Goal: Information Seeking & Learning: Learn about a topic

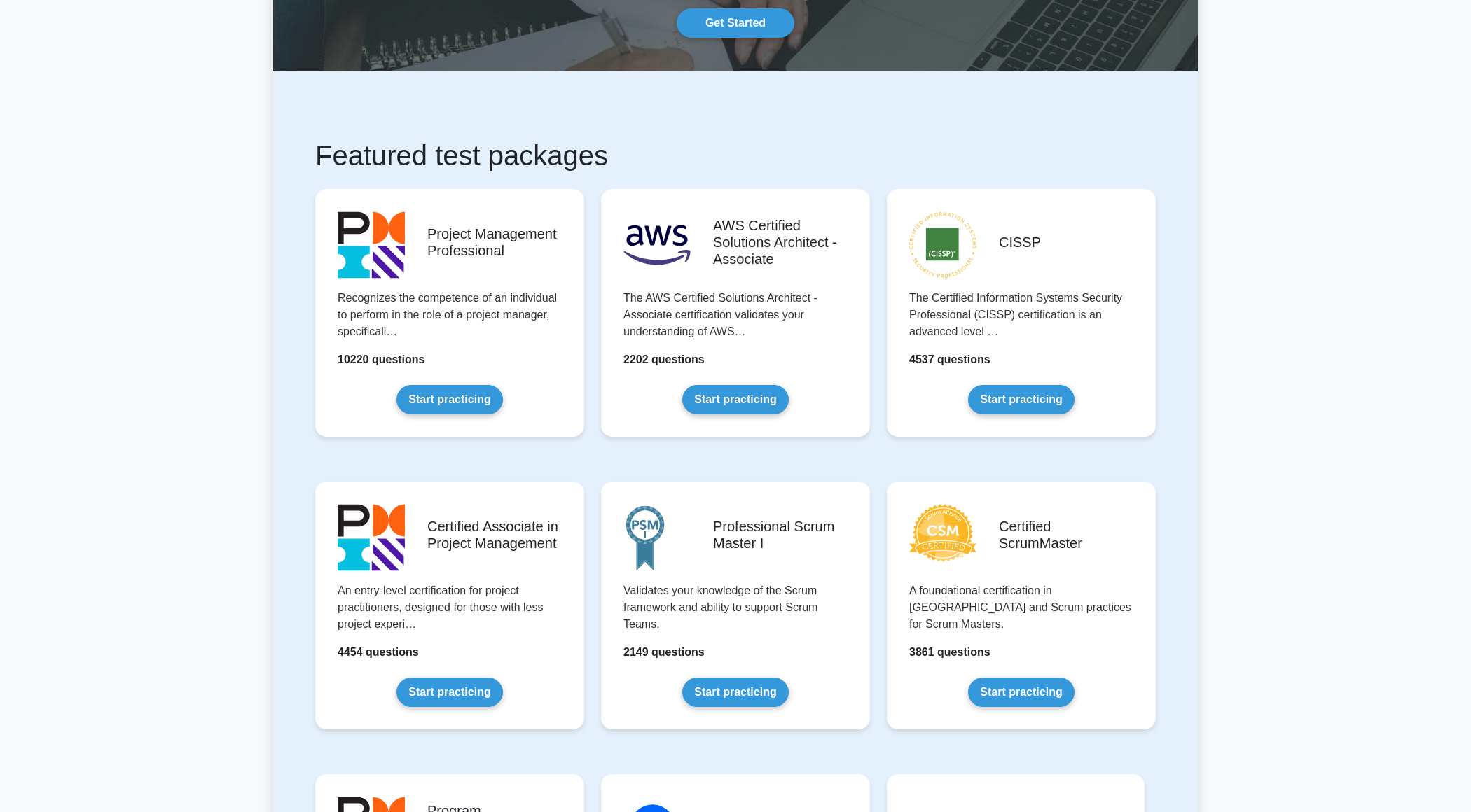
scroll to position [245, 0]
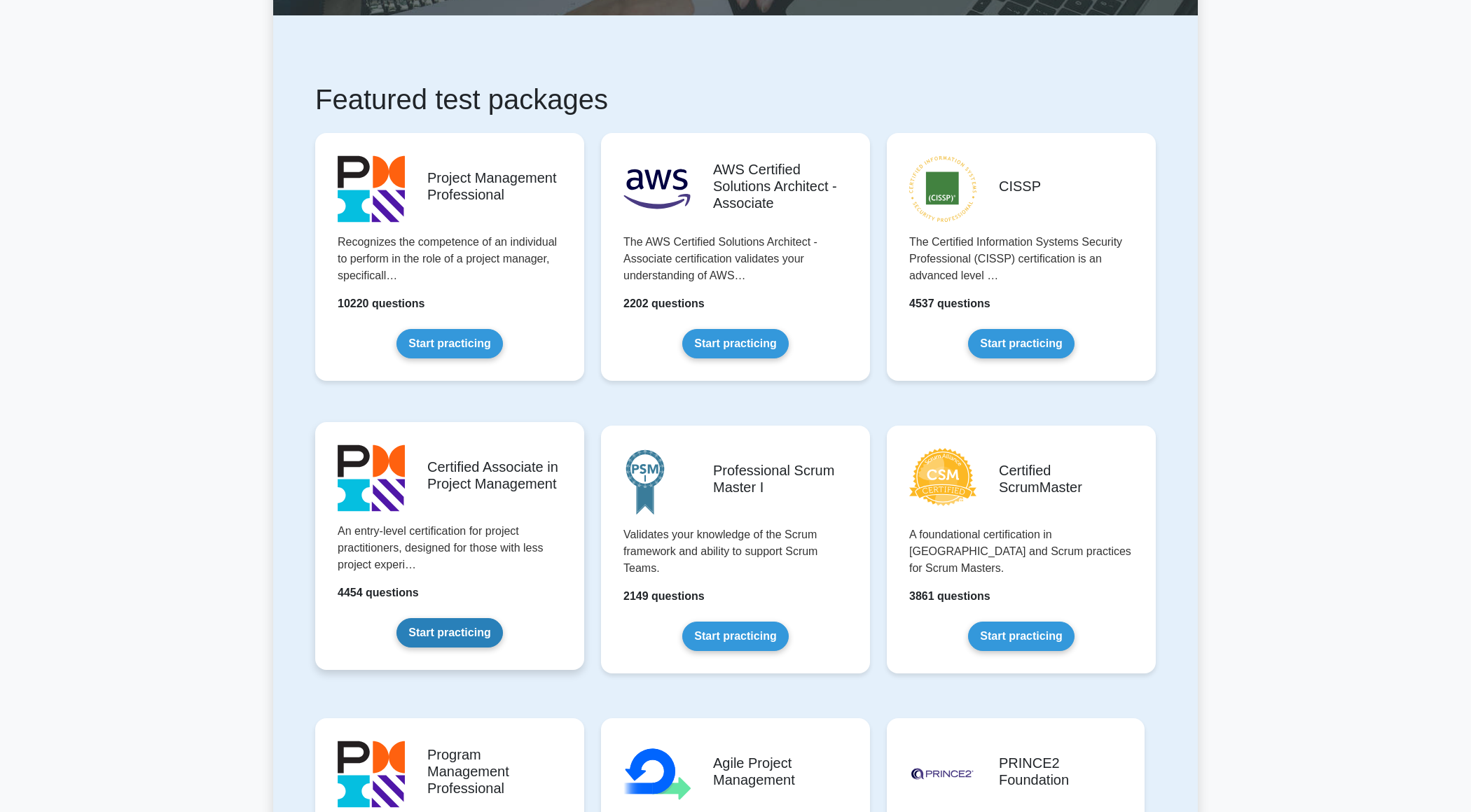
click at [455, 640] on link "Start practicing" at bounding box center [449, 633] width 106 height 29
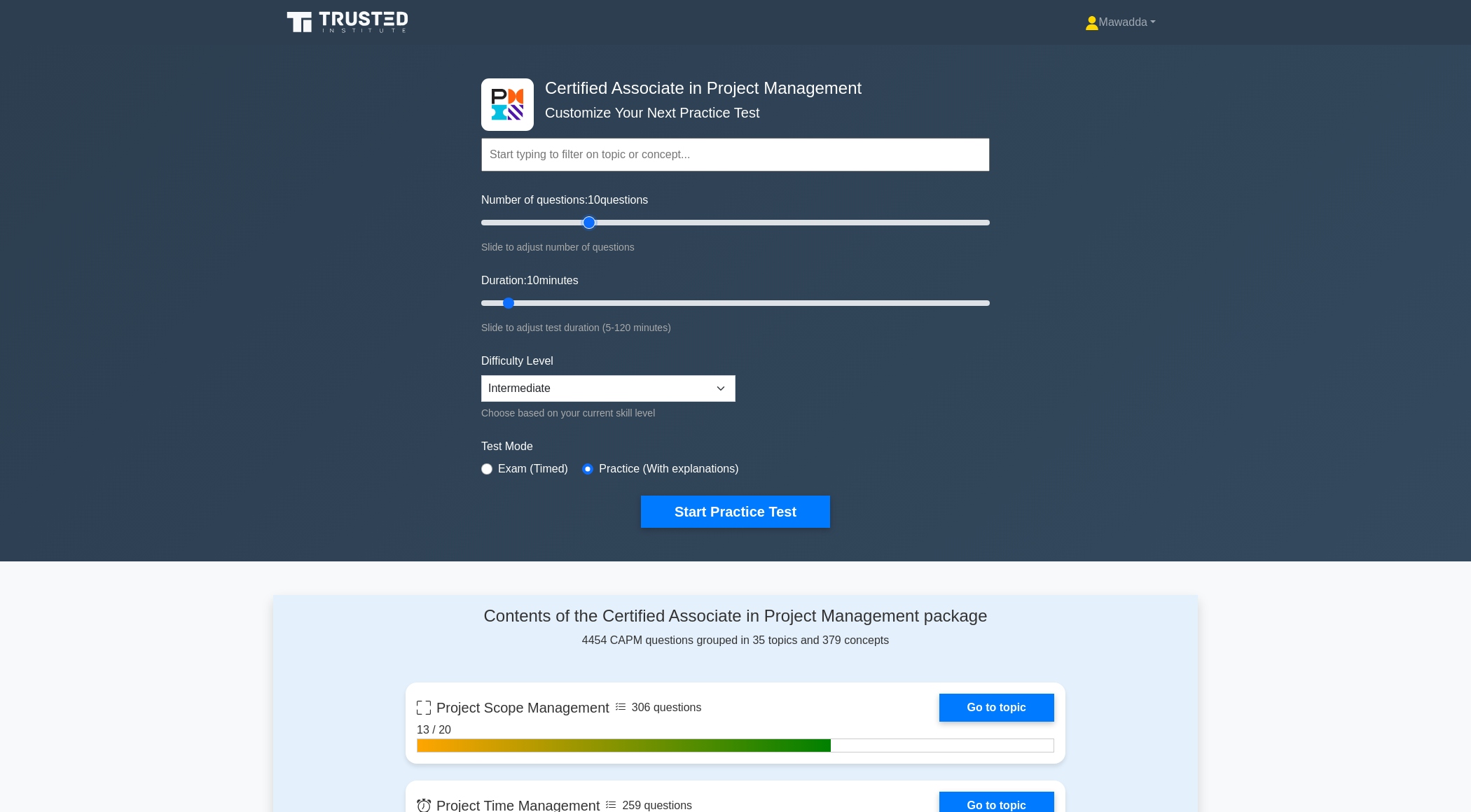
click at [585, 226] on input "Number of questions: 10 questions" at bounding box center [736, 223] width 509 height 16
type input "30"
click at [546, 226] on input "Number of questions: 45 questions" at bounding box center [736, 223] width 509 height 16
type input "20"
click at [551, 303] on input "Duration: 10 minutes" at bounding box center [736, 303] width 509 height 16
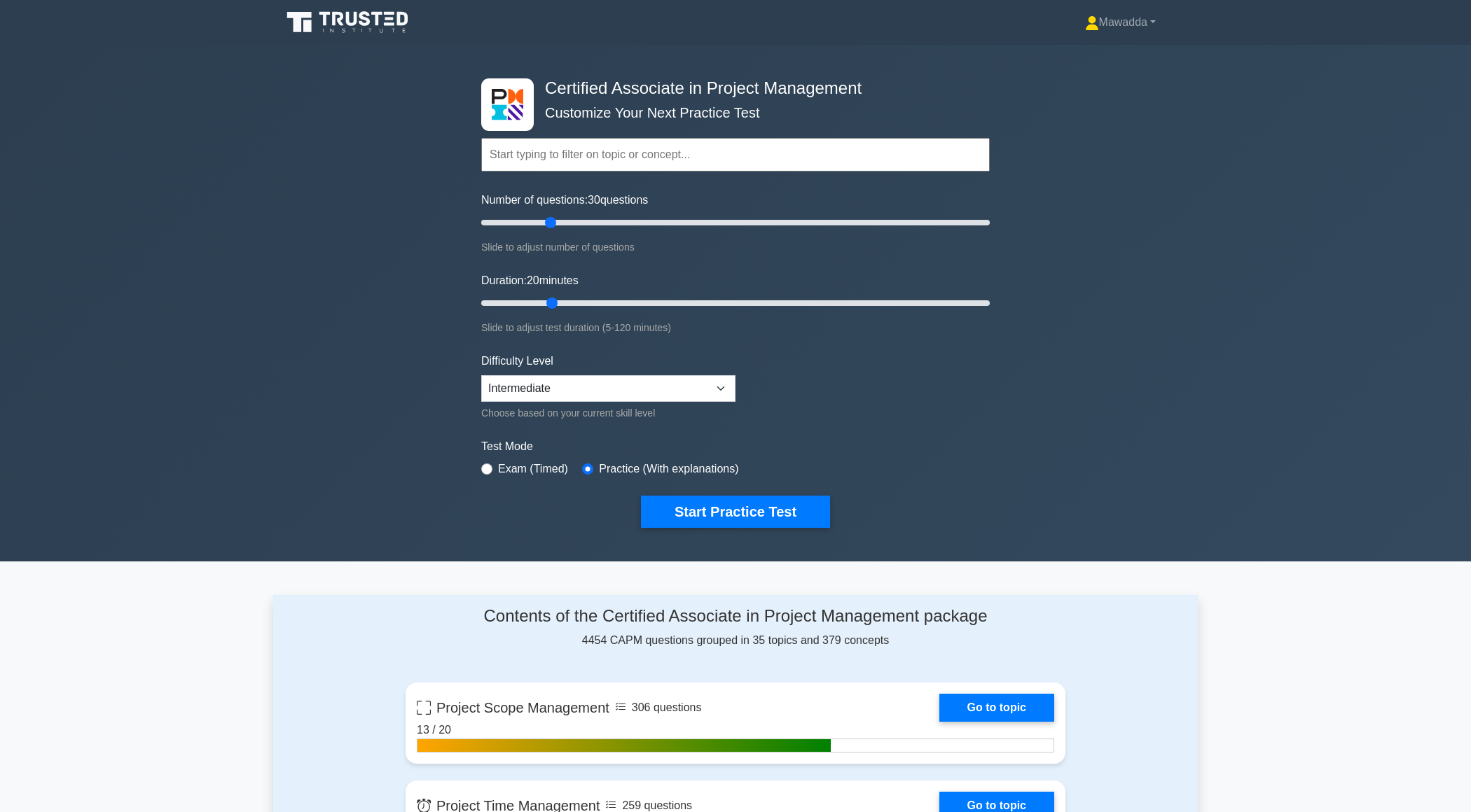
click at [575, 367] on div "Difficulty Level Beginner Intermediate Expert Choose based on your current skil…" at bounding box center [608, 388] width 254 height 69
click at [585, 391] on select "Beginner Intermediate Expert" at bounding box center [608, 388] width 254 height 26
select select "expert"
click at [668, 519] on button "Start Practice Test" at bounding box center [736, 511] width 189 height 32
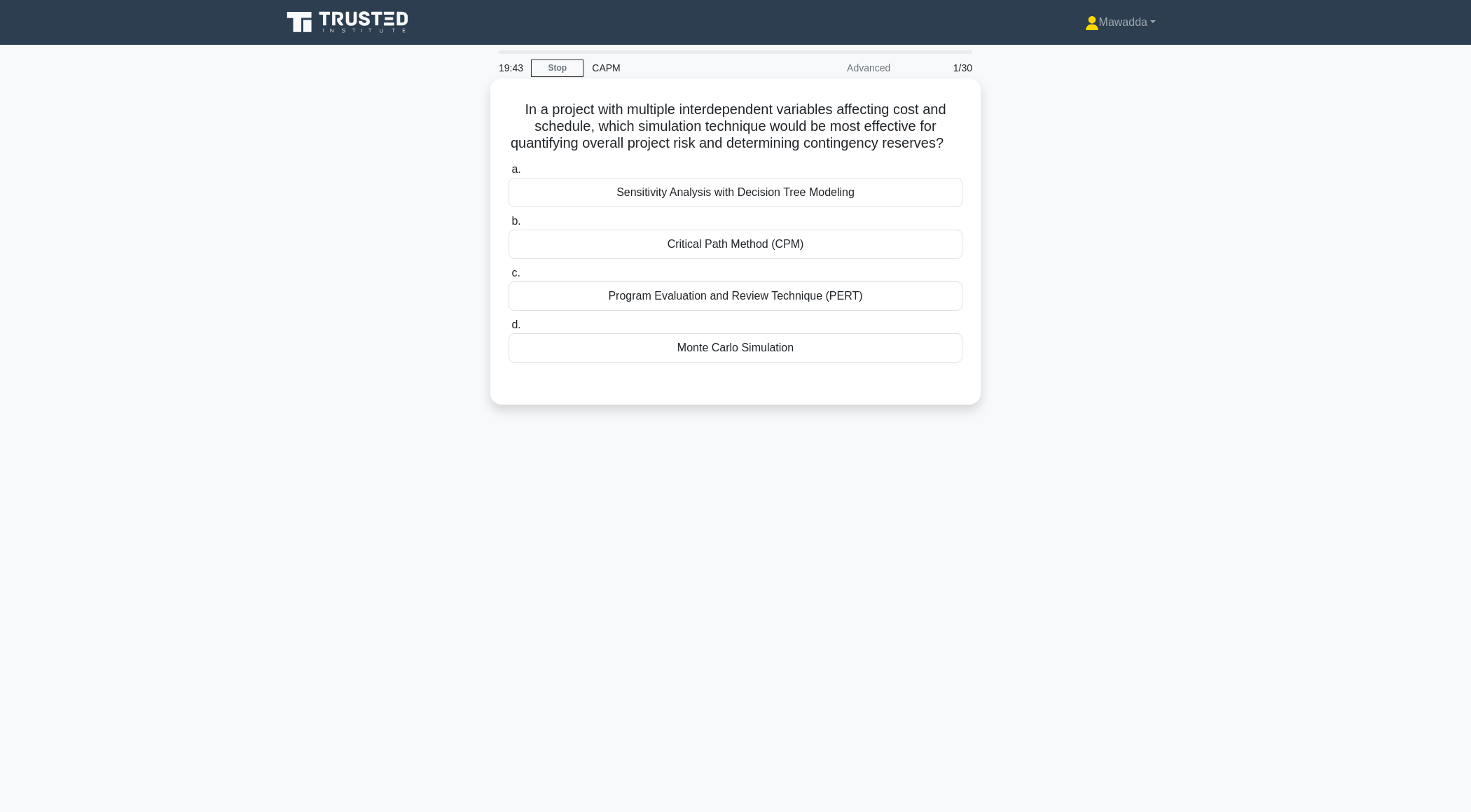
click at [706, 349] on div "Monte Carlo Simulation" at bounding box center [735, 348] width 454 height 29
click at [509, 330] on input "d. Monte Carlo Simulation" at bounding box center [509, 325] width 0 height 9
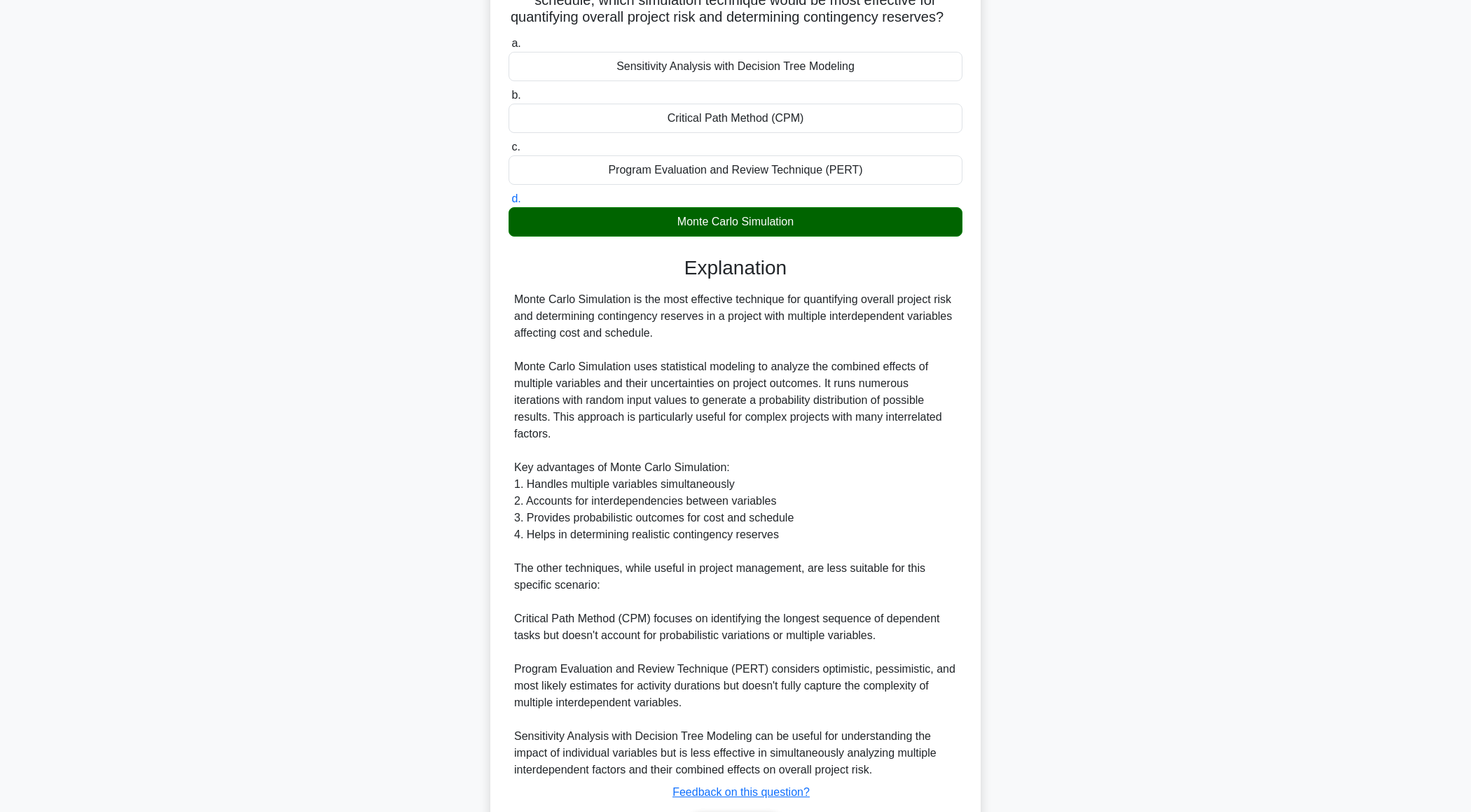
scroll to position [217, 0]
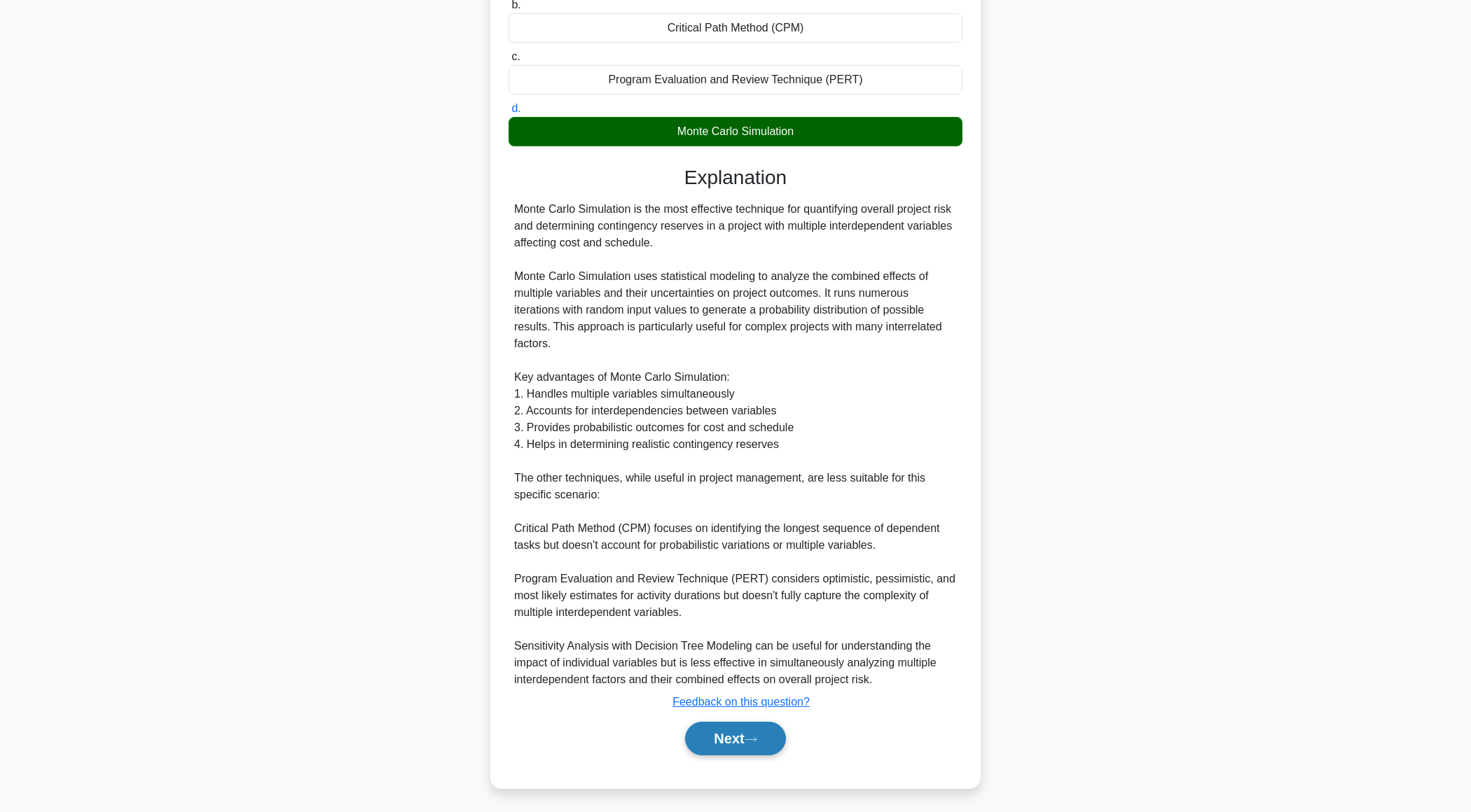
click at [728, 738] on button "Next" at bounding box center [735, 739] width 101 height 34
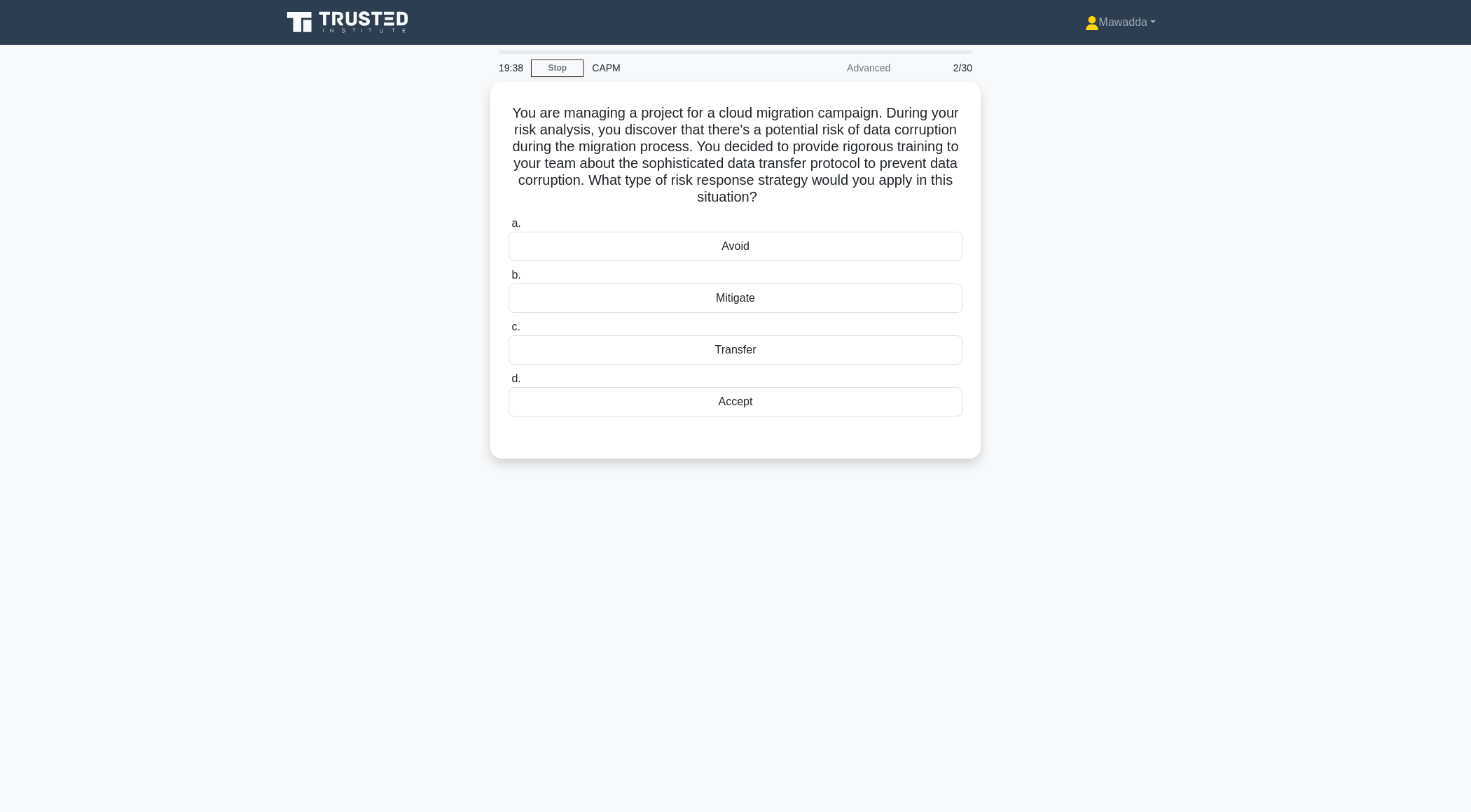
scroll to position [0, 0]
click at [727, 301] on div "Mitigate" at bounding box center [735, 295] width 454 height 29
click at [509, 277] on input "b. Mitigate" at bounding box center [509, 272] width 0 height 9
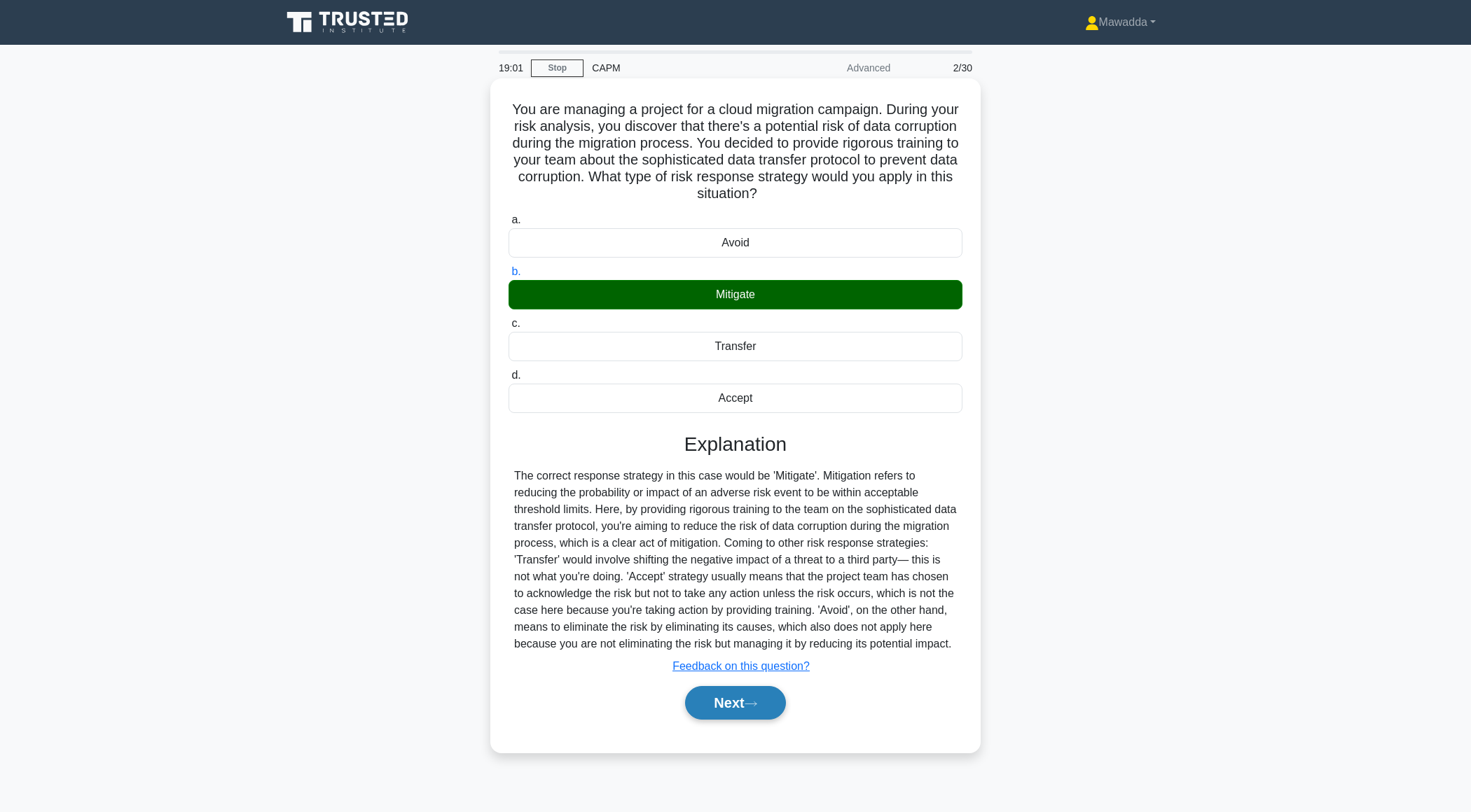
click at [759, 713] on button "Next" at bounding box center [735, 703] width 101 height 34
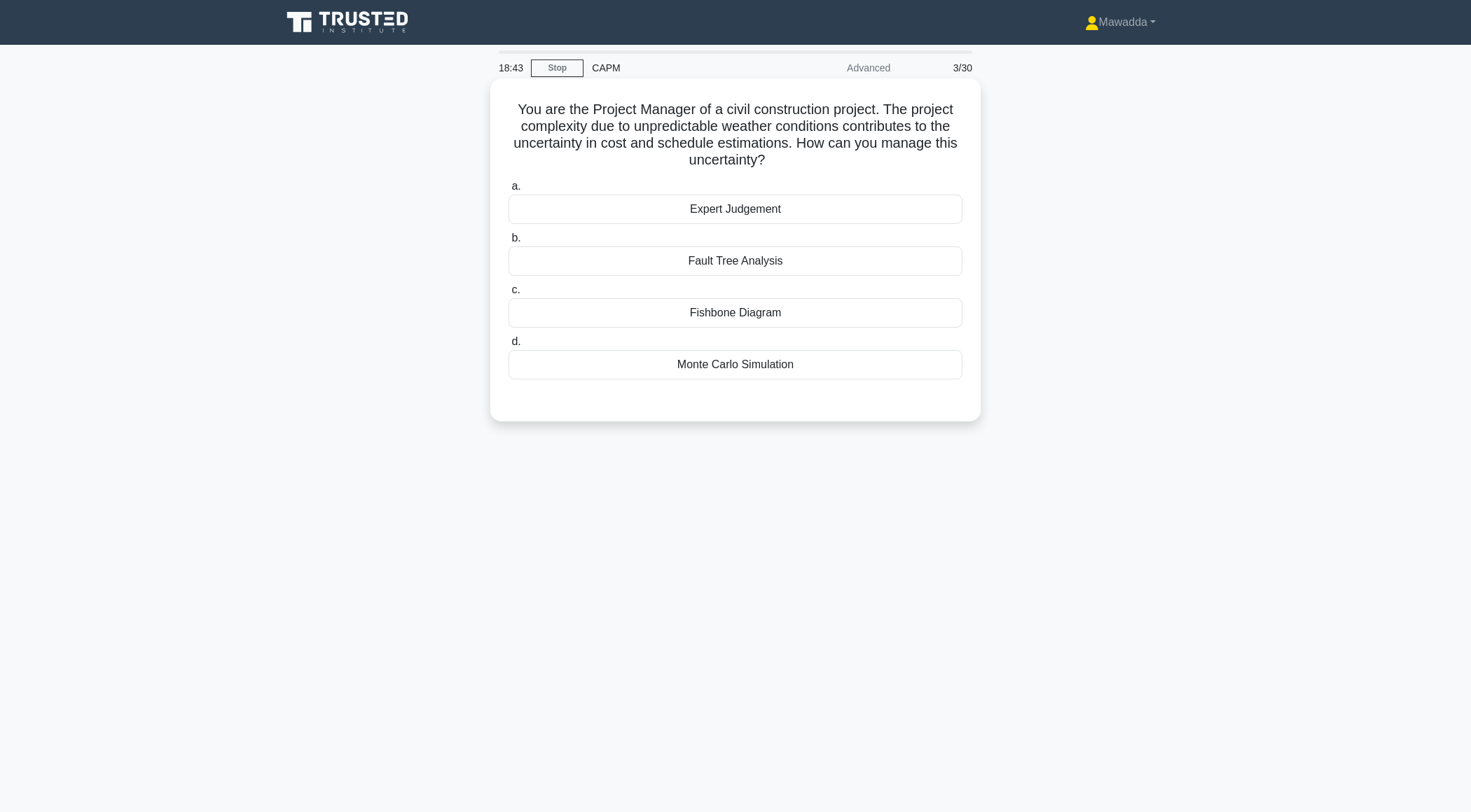
click at [785, 365] on div "Monte Carlo Simulation" at bounding box center [735, 364] width 454 height 29
click at [509, 346] on input "d. Monte Carlo Simulation" at bounding box center [509, 342] width 0 height 9
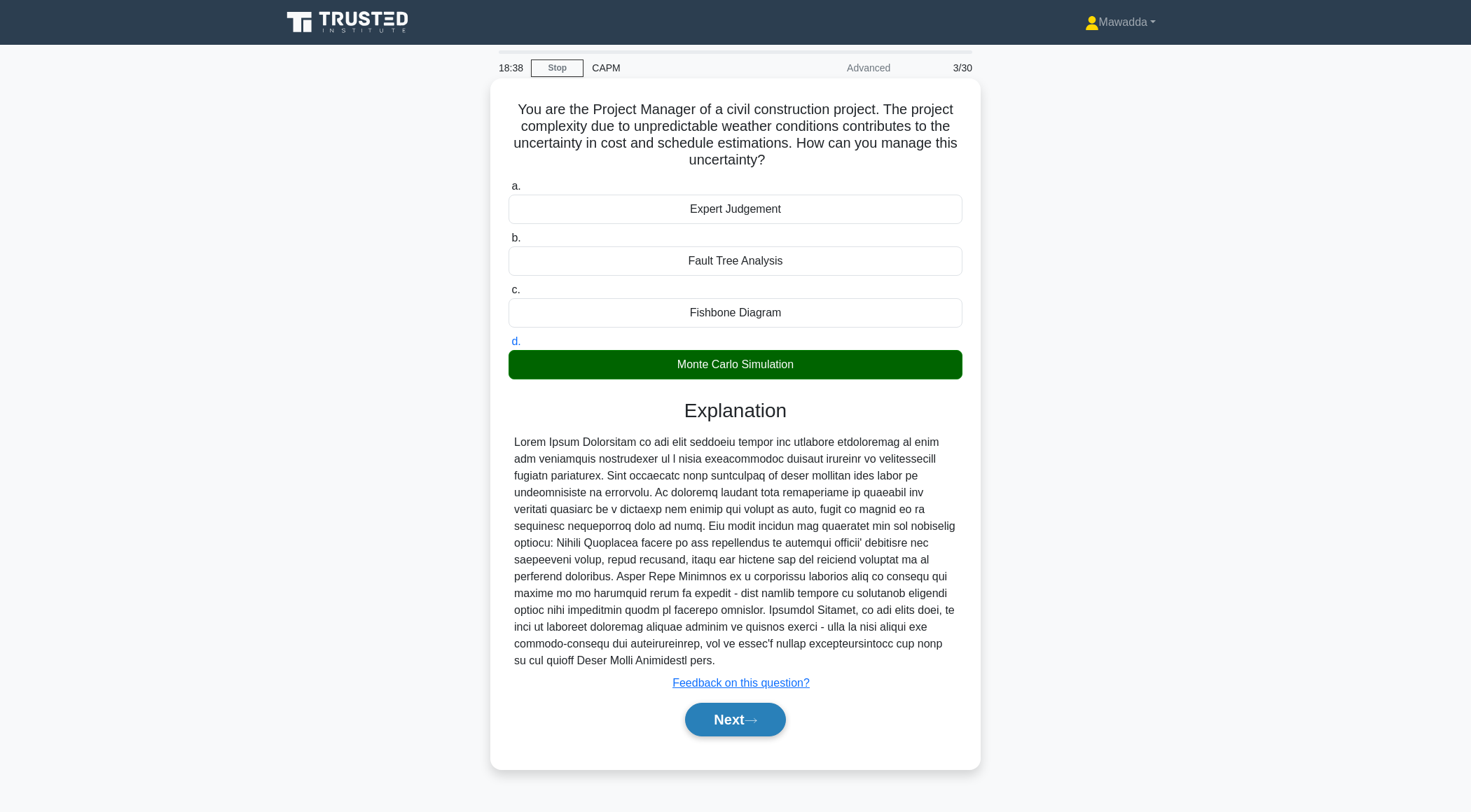
click at [729, 723] on button "Next" at bounding box center [735, 720] width 101 height 34
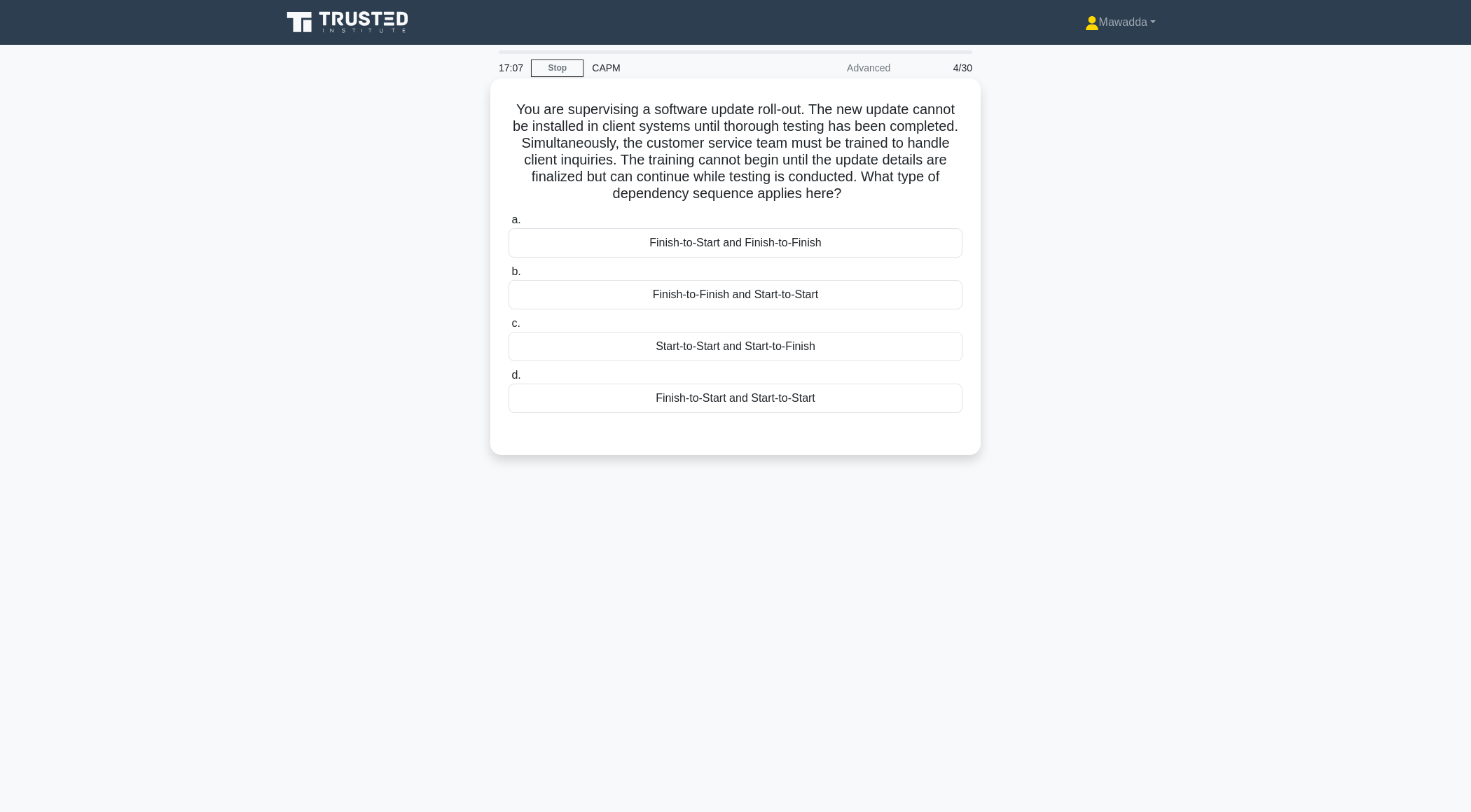
click at [812, 241] on div "Finish-to-Start and Finish-to-Finish" at bounding box center [735, 242] width 454 height 29
click at [509, 225] on input "a. Finish-to-Start and Finish-to-Finish" at bounding box center [509, 220] width 0 height 9
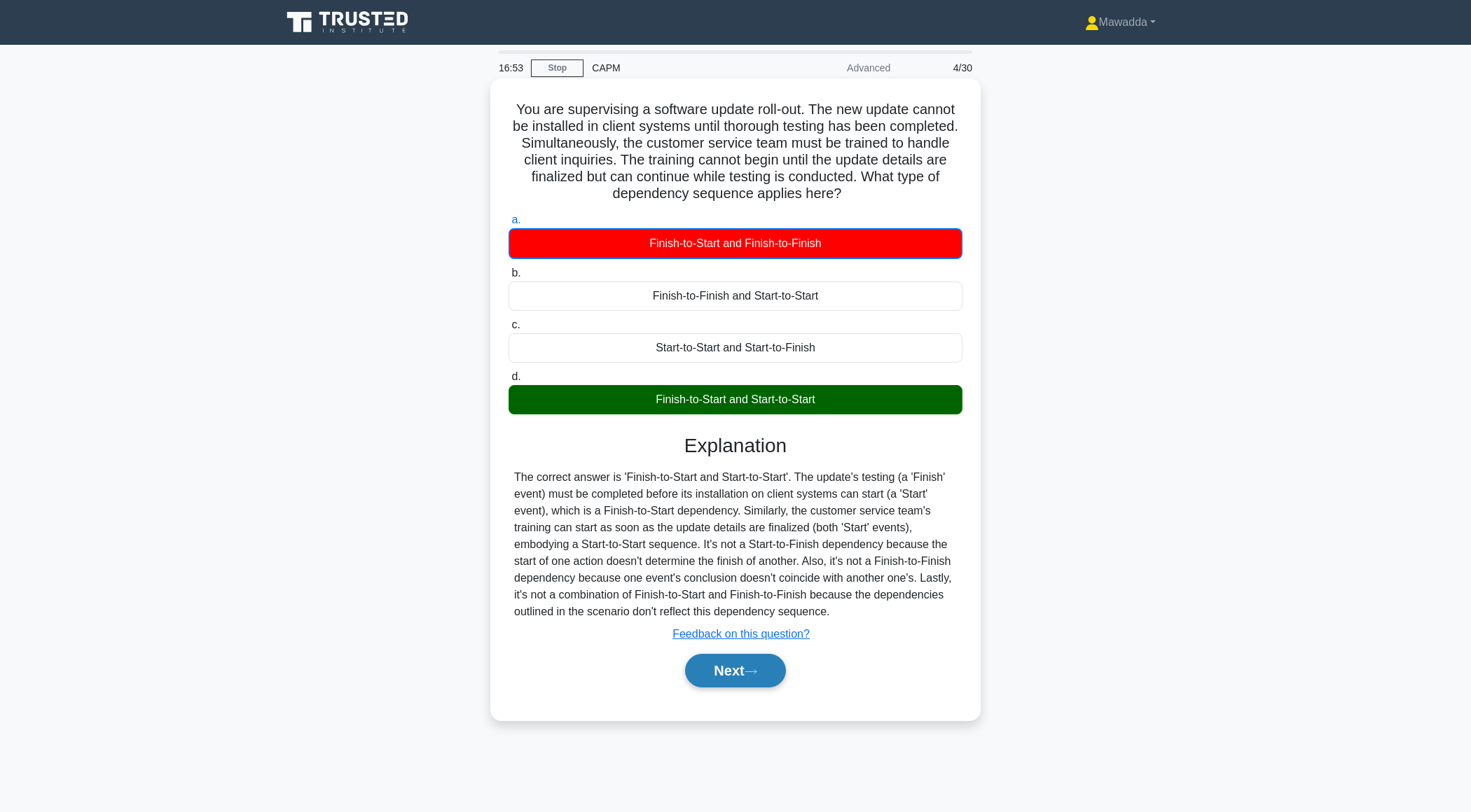
click at [746, 657] on button "Next" at bounding box center [735, 670] width 101 height 34
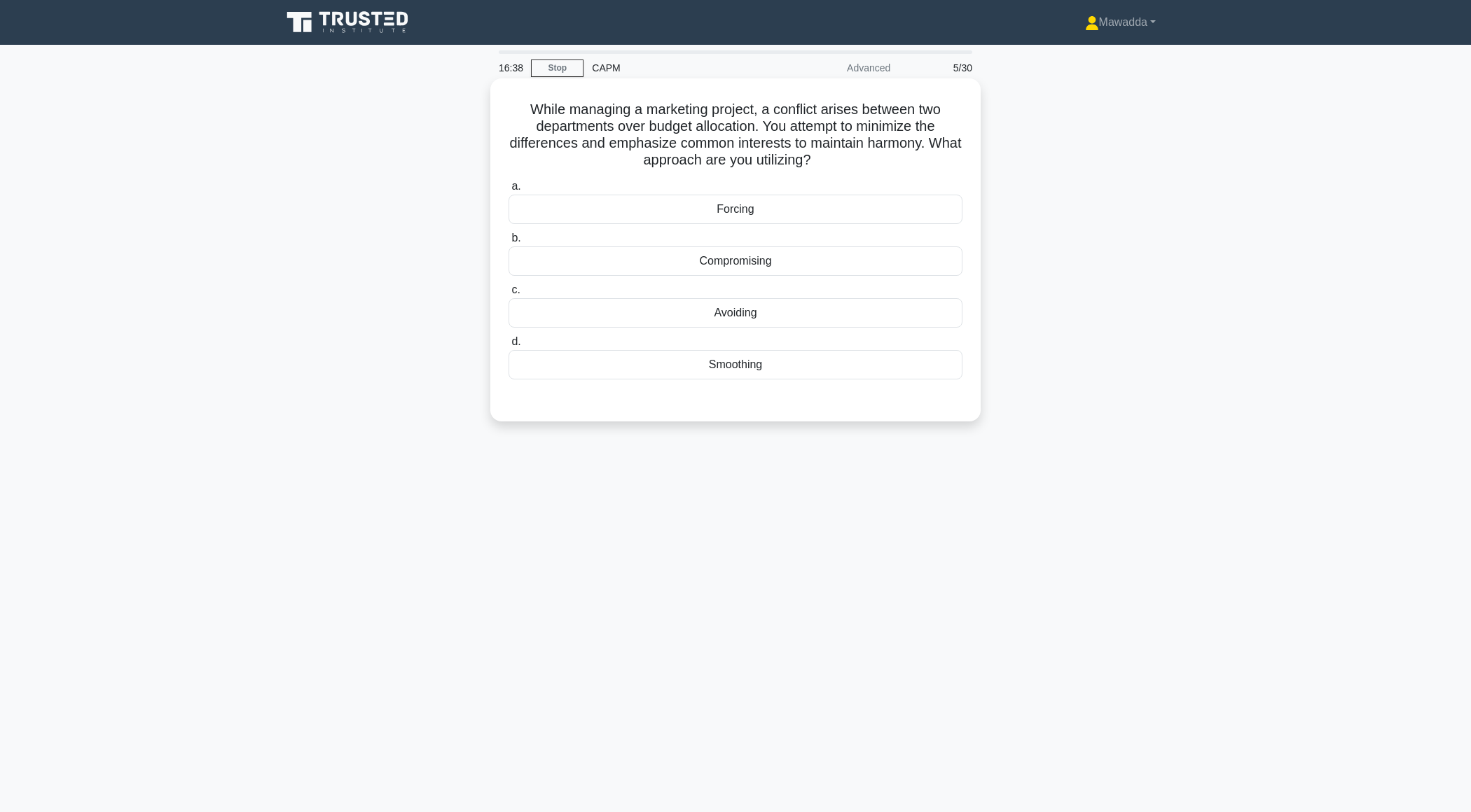
click at [743, 368] on div "Smoothing" at bounding box center [735, 364] width 454 height 29
click at [509, 346] on input "d. Smoothing" at bounding box center [509, 342] width 0 height 9
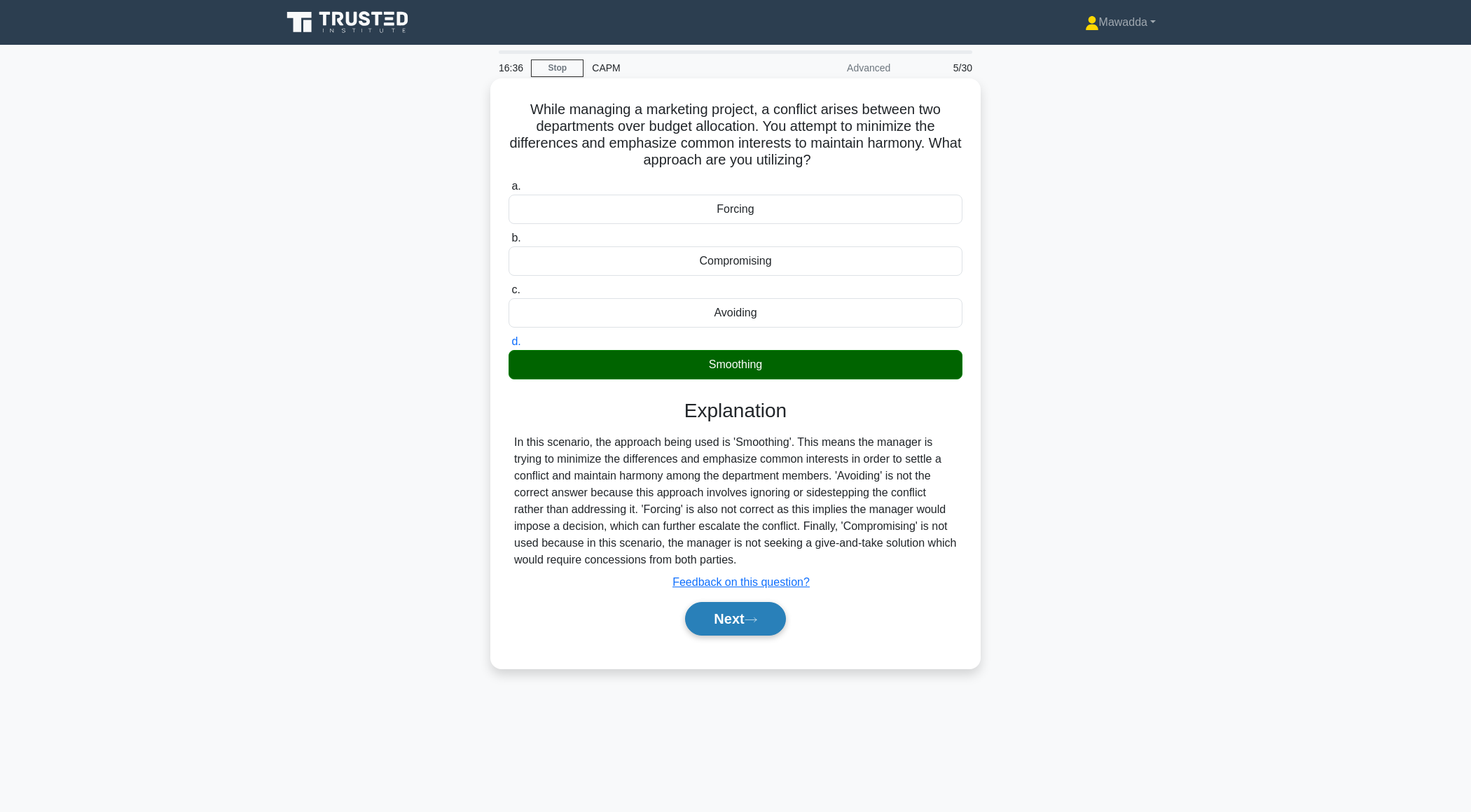
click at [711, 618] on button "Next" at bounding box center [735, 619] width 101 height 34
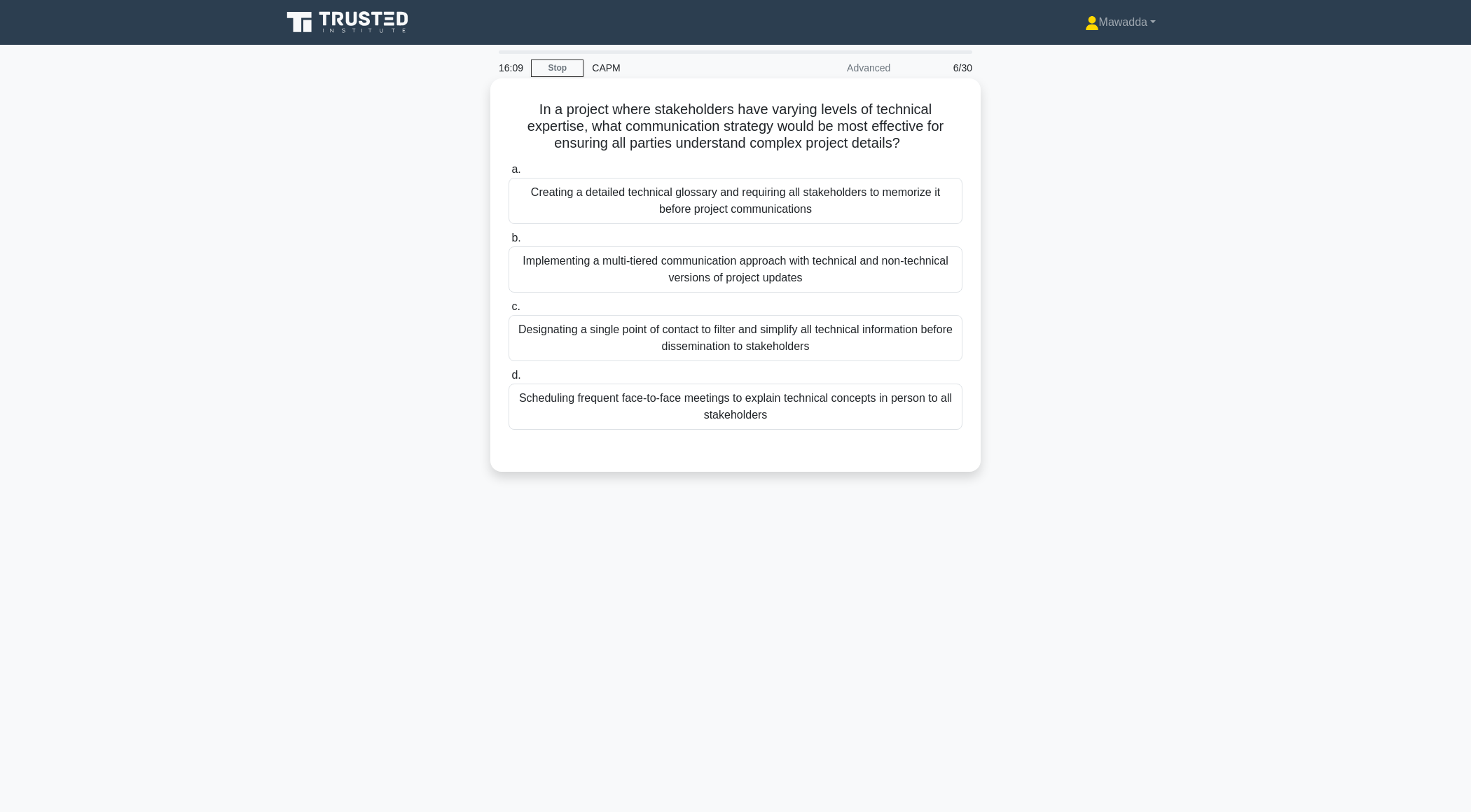
click at [723, 256] on div "Implementing a multi-tiered communication approach with technical and non-techn…" at bounding box center [735, 270] width 454 height 46
click at [509, 243] on input "b. Implementing a multi-tiered communication approach with technical and non-te…" at bounding box center [509, 238] width 0 height 9
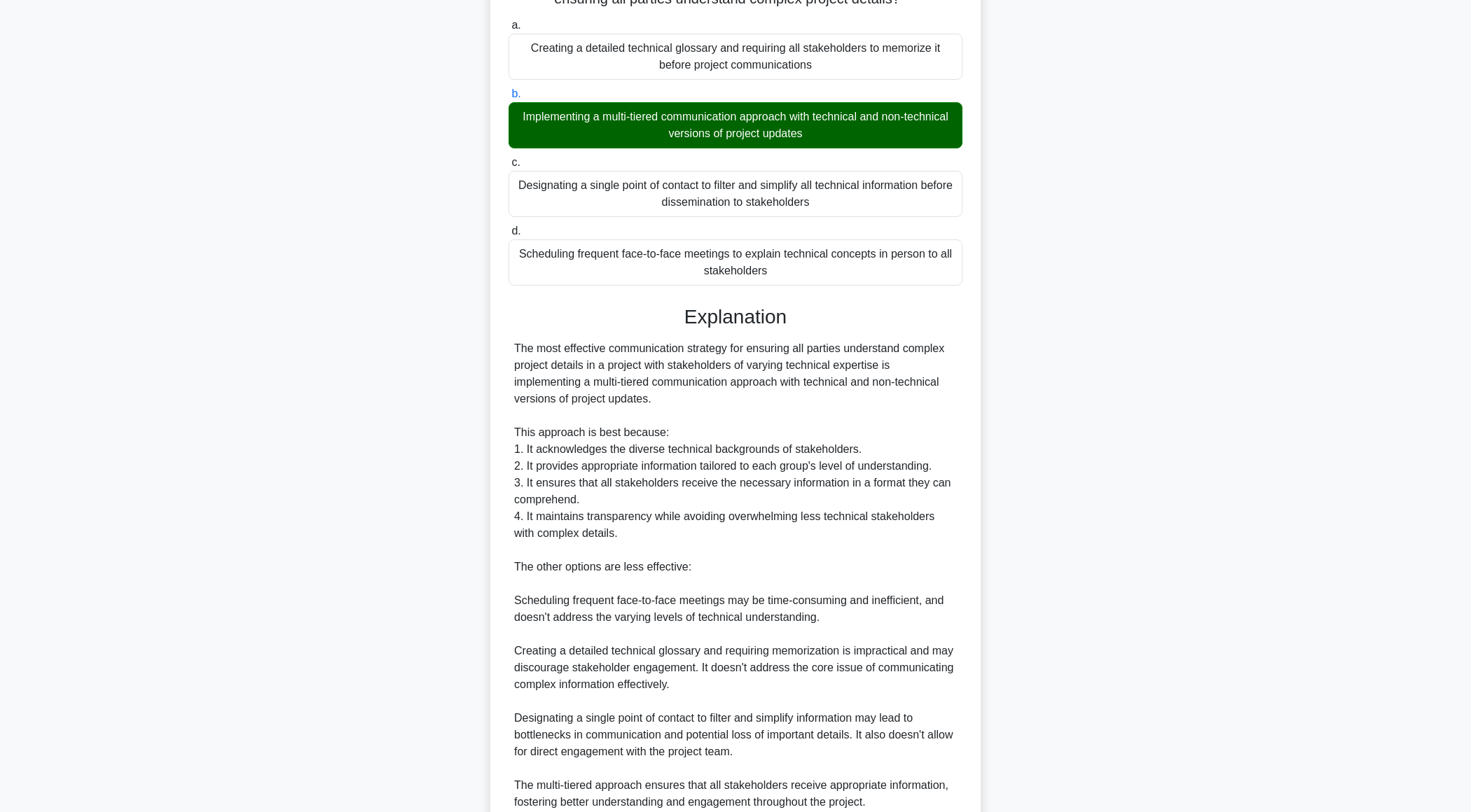
scroll to position [267, 0]
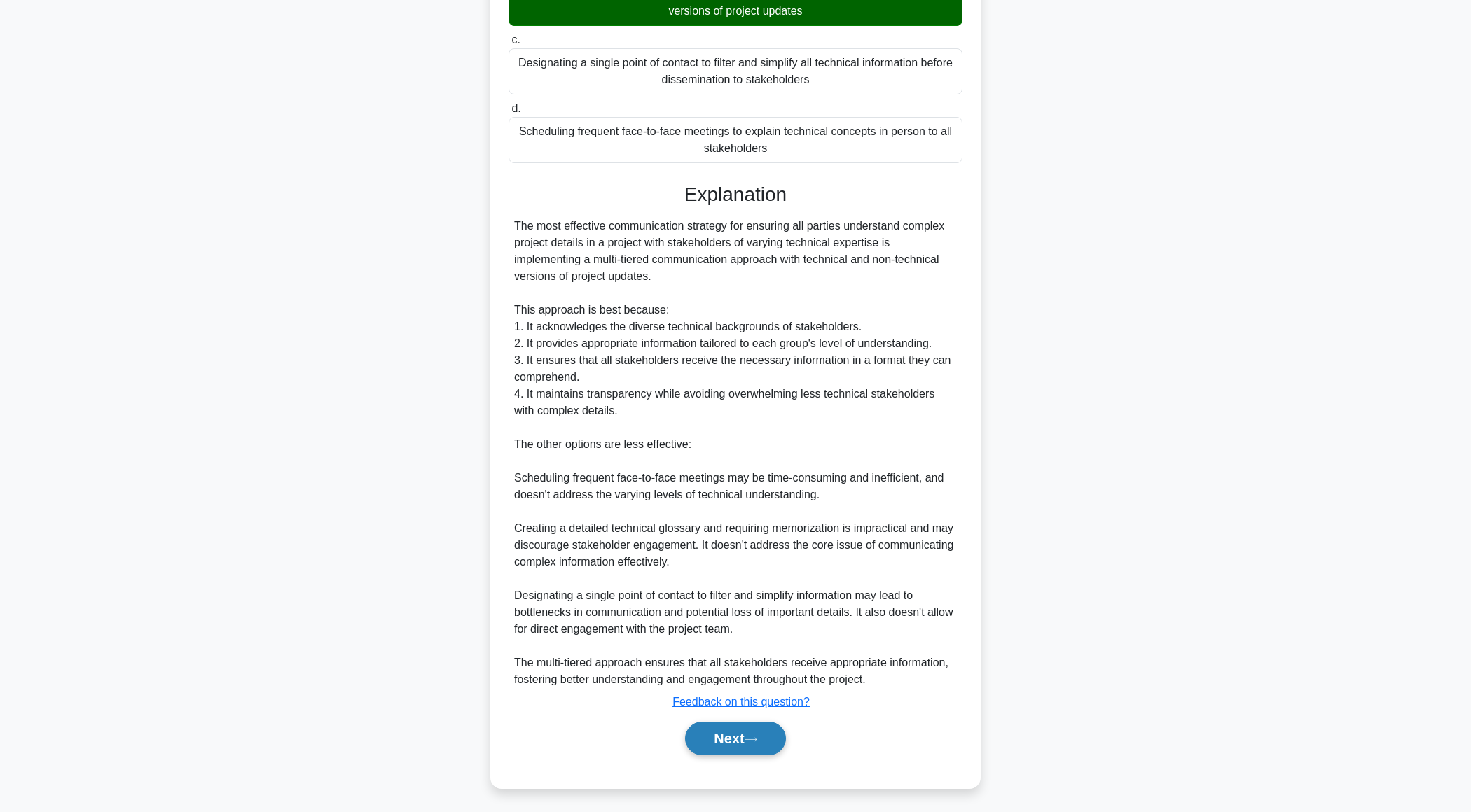
click at [719, 743] on button "Next" at bounding box center [735, 739] width 101 height 34
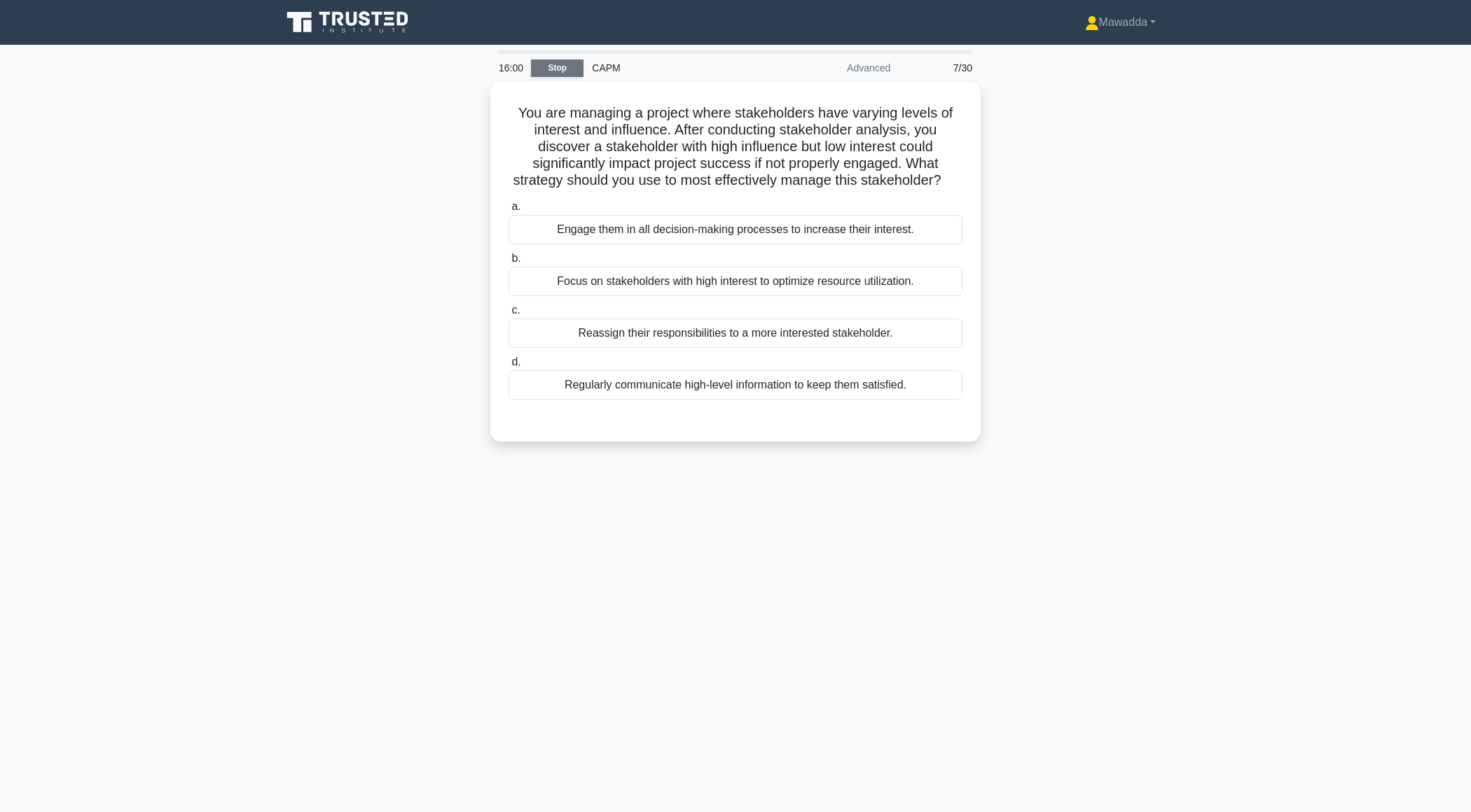
click at [547, 67] on link "Stop" at bounding box center [557, 67] width 53 height 17
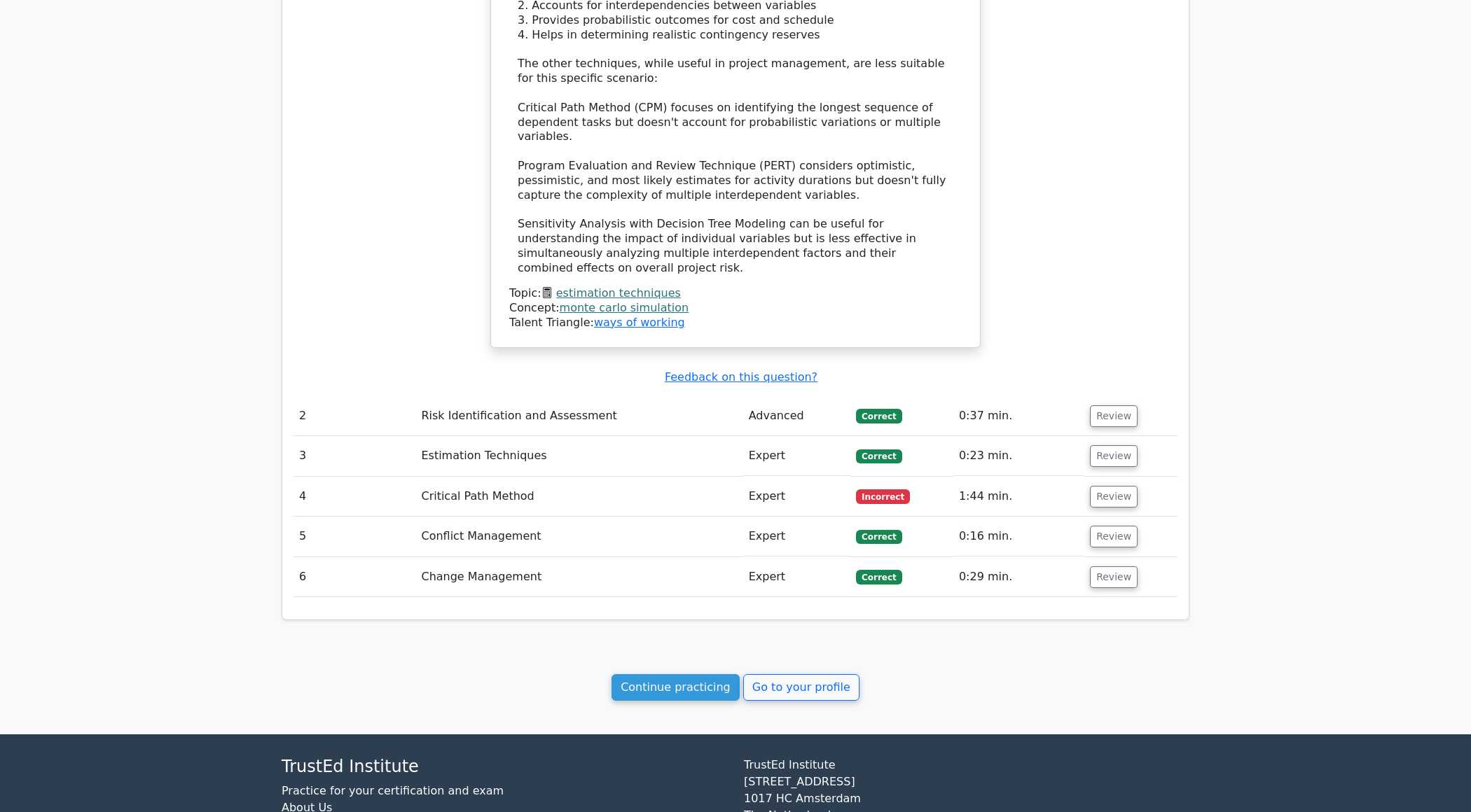
scroll to position [1314, 0]
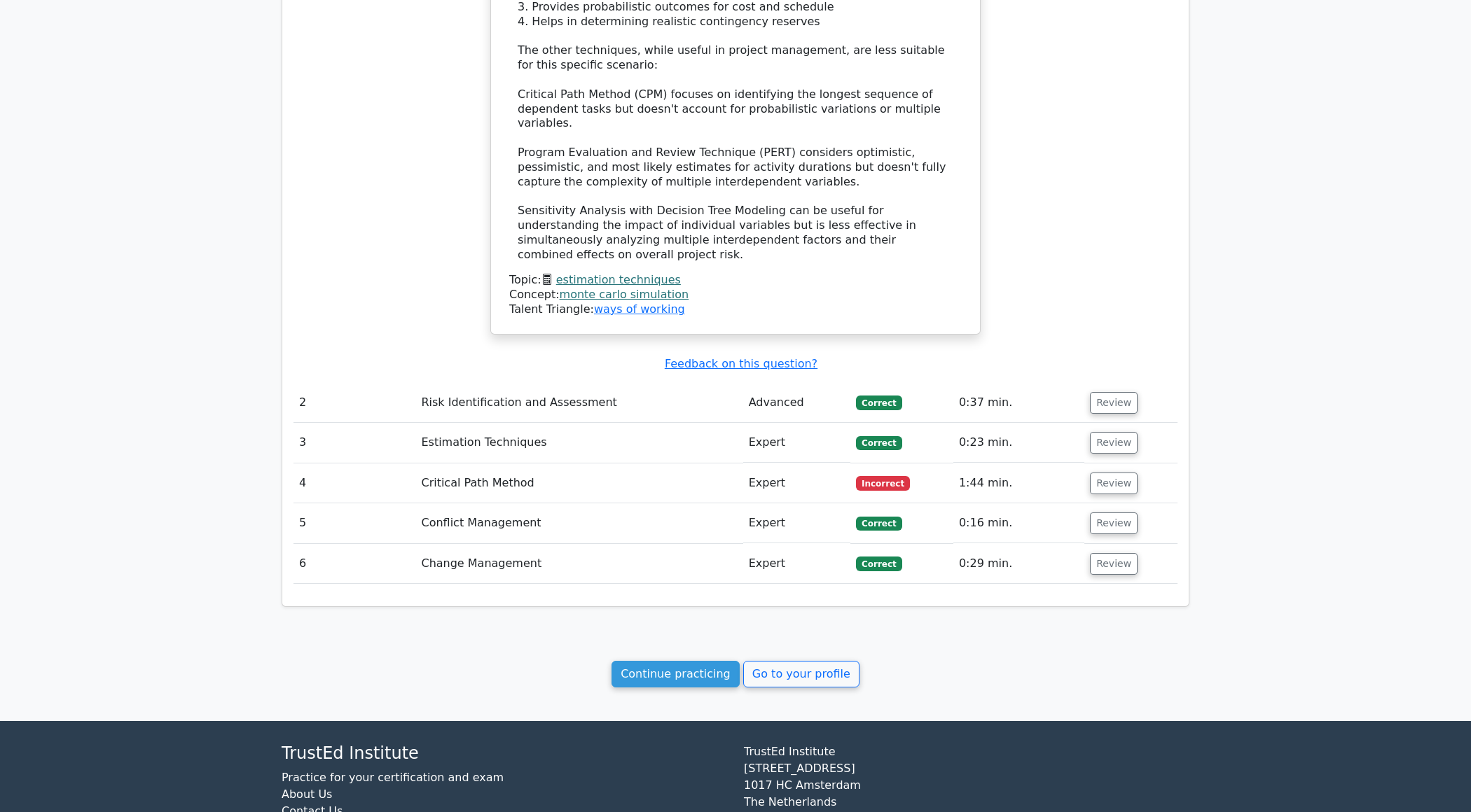
click at [479, 463] on td "Critical Path Method" at bounding box center [579, 483] width 327 height 40
click at [1109, 472] on button "Review" at bounding box center [1114, 483] width 48 height 22
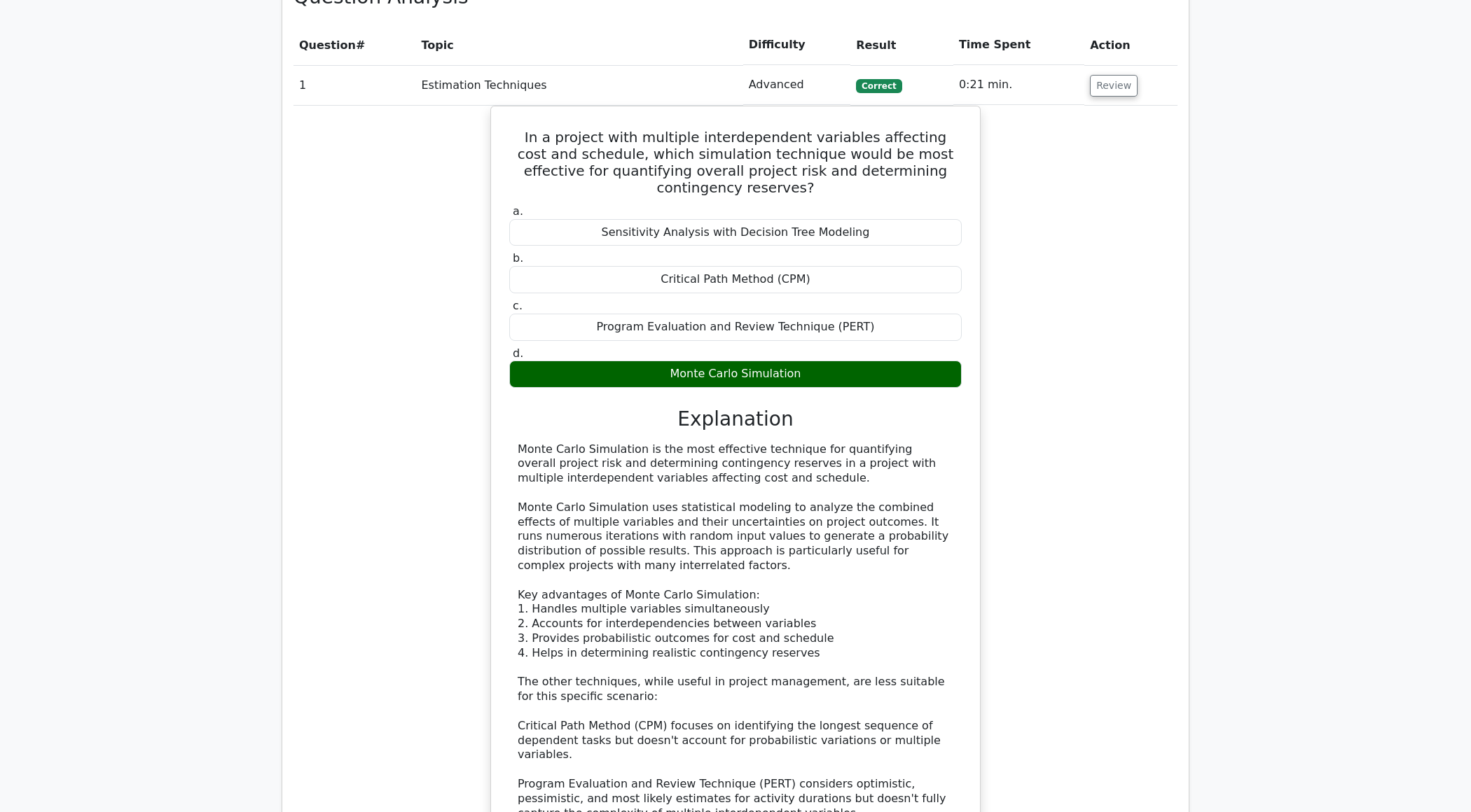
scroll to position [518, 0]
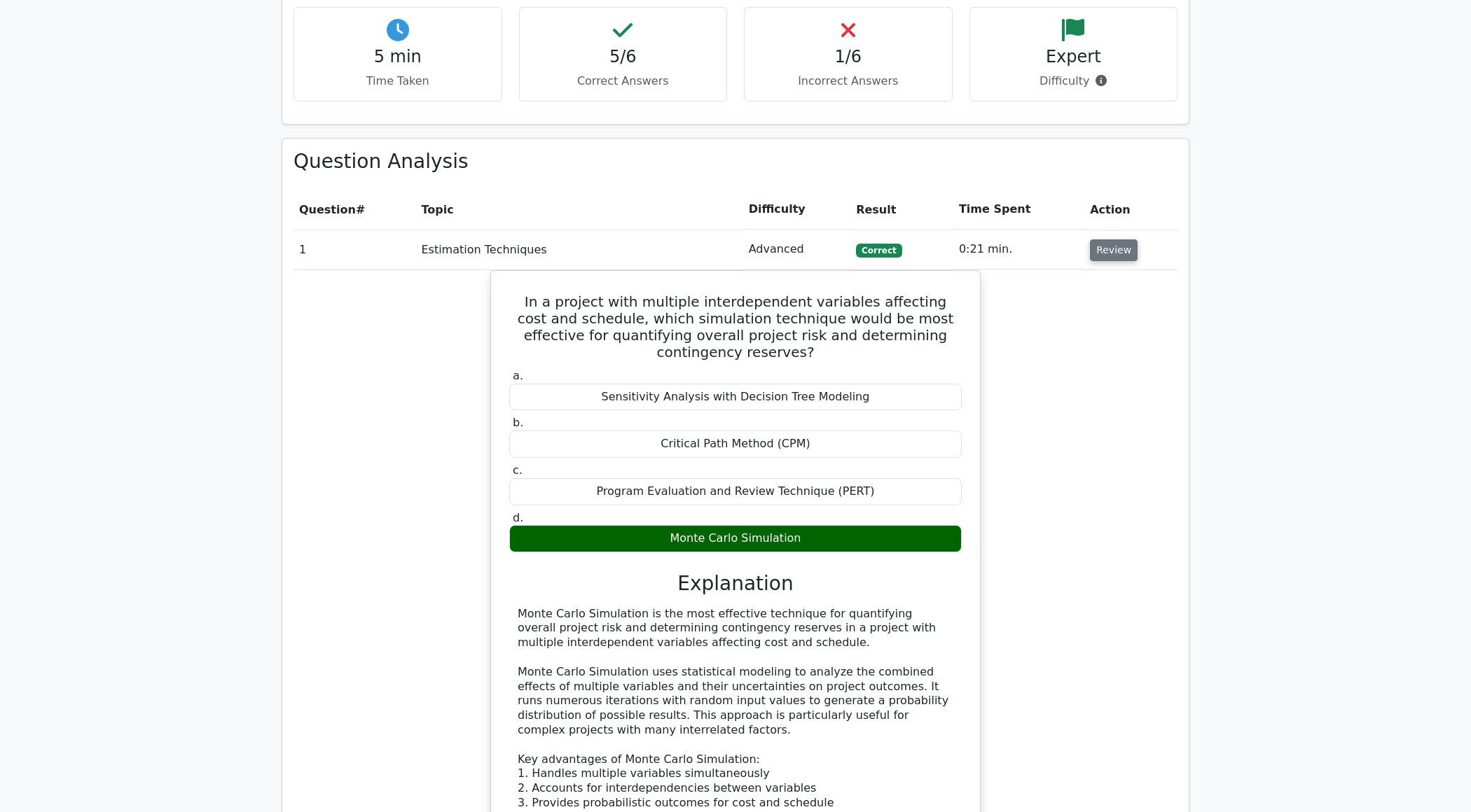
click at [1099, 241] on button "Review" at bounding box center [1114, 250] width 48 height 22
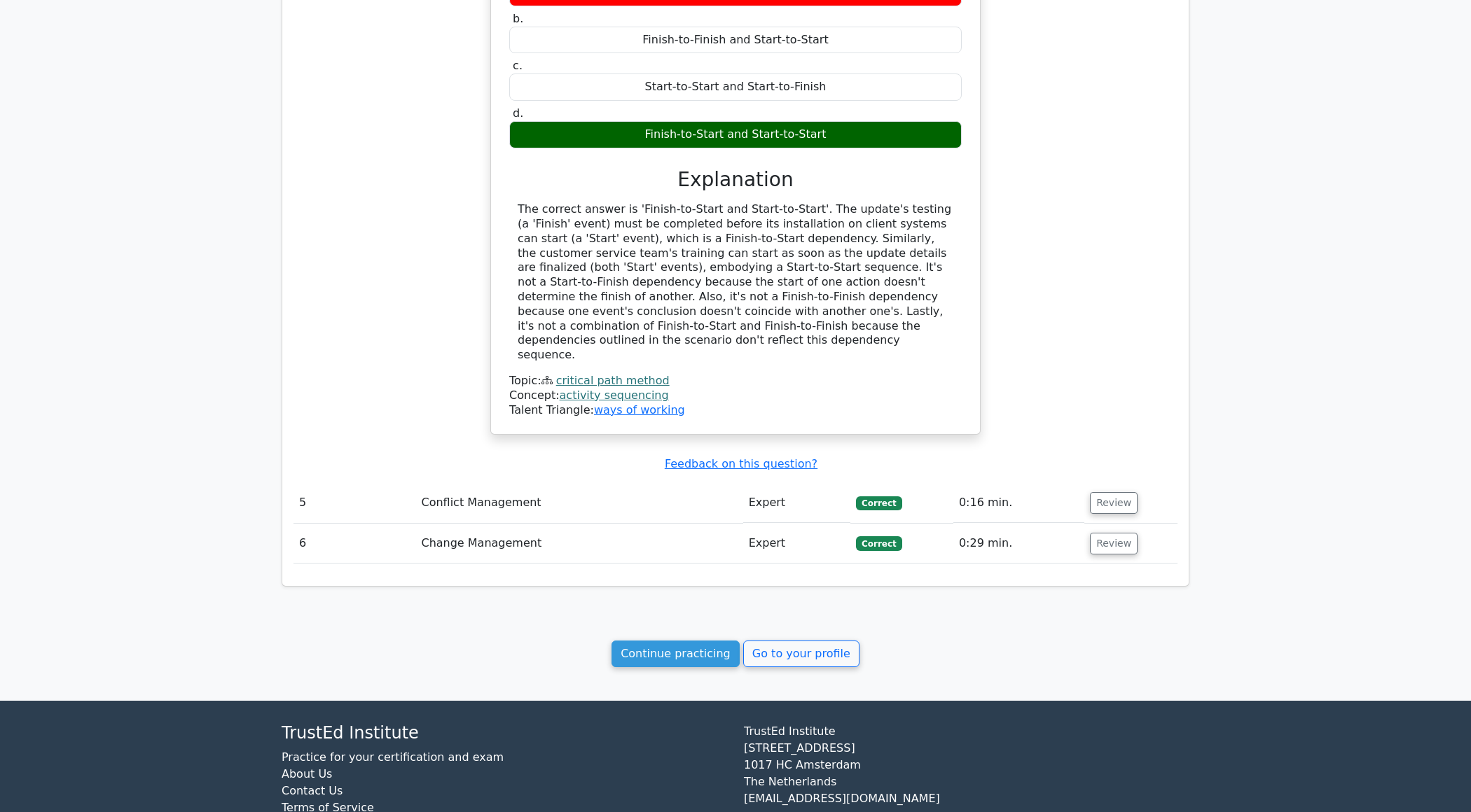
scroll to position [1108, 0]
